Goal: Task Accomplishment & Management: Use online tool/utility

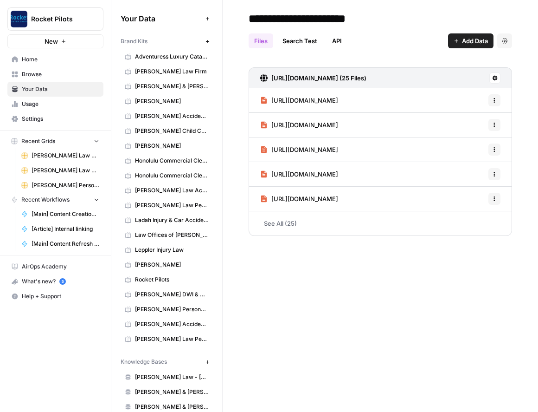
scroll to position [9, 0]
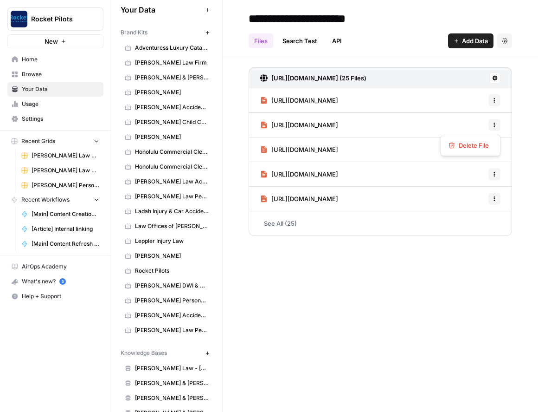
click at [493, 124] on icon "button" at bounding box center [495, 125] width 6 height 6
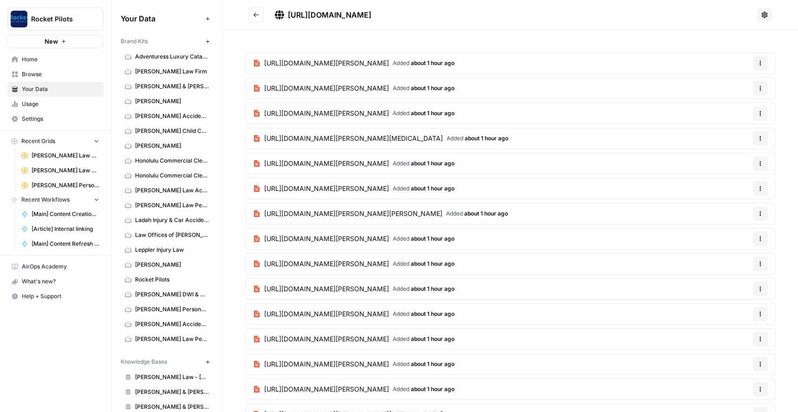
scroll to position [195, 0]
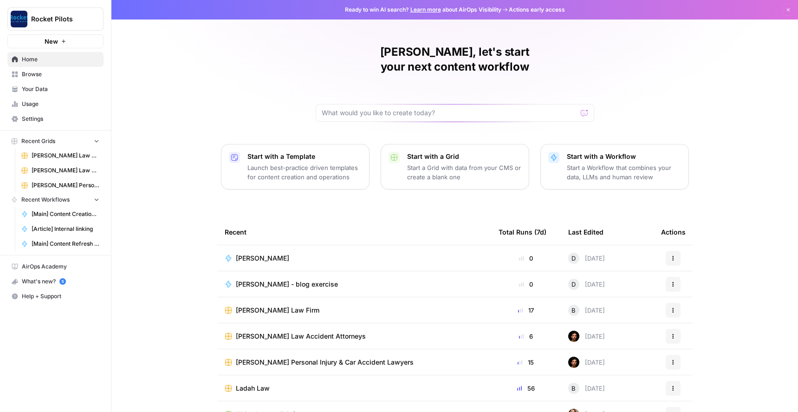
click at [270, 305] on span "[PERSON_NAME] Law Firm" at bounding box center [278, 309] width 84 height 9
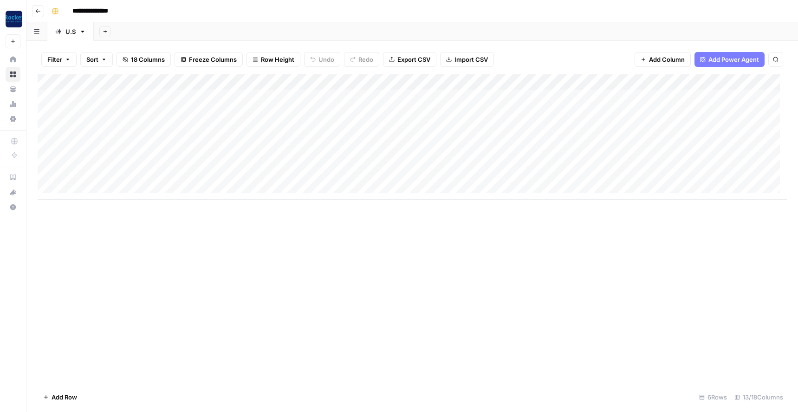
click at [455, 81] on div "Add Column" at bounding box center [412, 136] width 749 height 125
click at [524, 41] on div "Filter Sort 18 Columns Freeze Columns Row Height Undo Redo Export CSV Import CS…" at bounding box center [411, 226] width 771 height 371
click at [373, 83] on div "Add Column" at bounding box center [412, 136] width 749 height 125
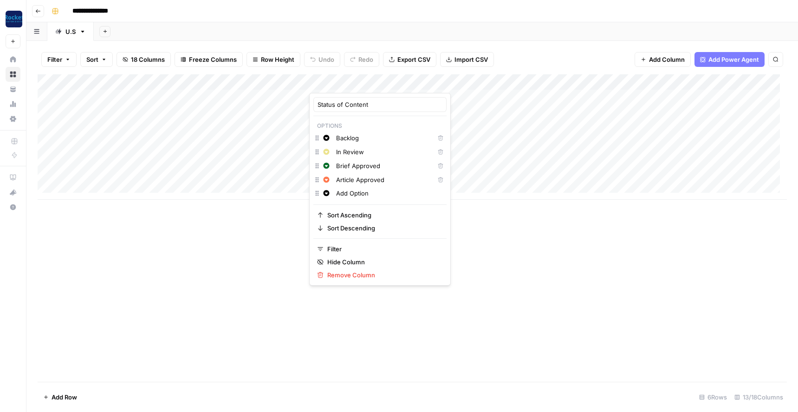
click at [470, 11] on div "**********" at bounding box center [418, 11] width 741 height 15
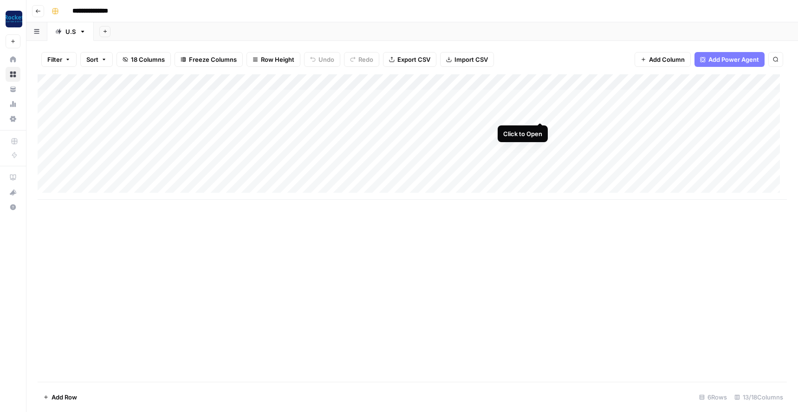
click at [541, 110] on div "Add Column" at bounding box center [412, 136] width 749 height 125
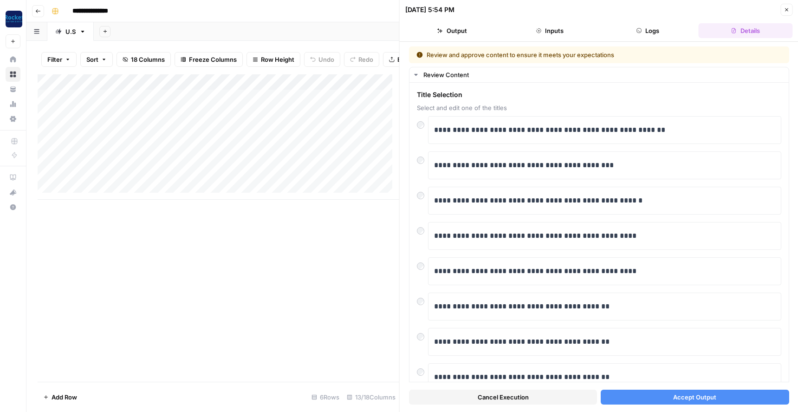
click at [783, 11] on button "Close" at bounding box center [786, 10] width 12 height 12
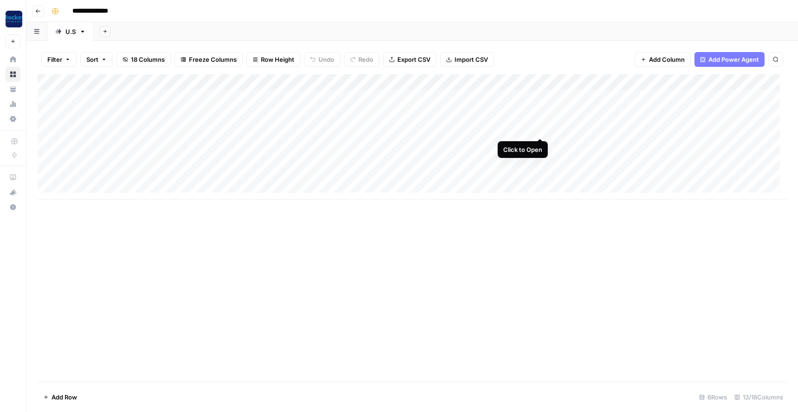
click at [539, 129] on div "Add Column" at bounding box center [412, 136] width 749 height 125
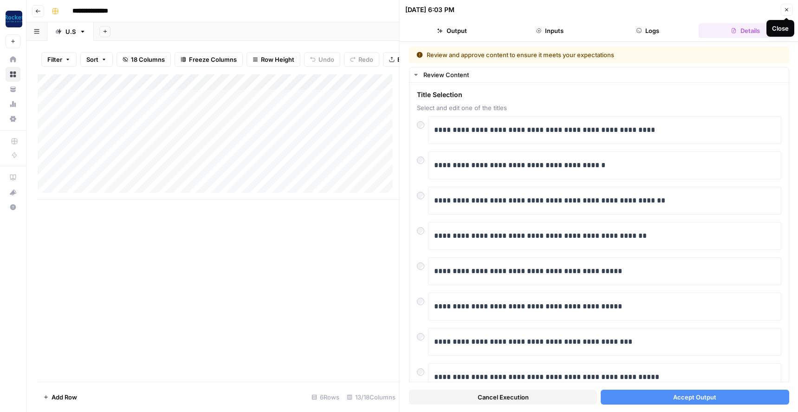
click at [787, 10] on icon "button" at bounding box center [786, 10] width 6 height 6
